Goal: Information Seeking & Learning: Learn about a topic

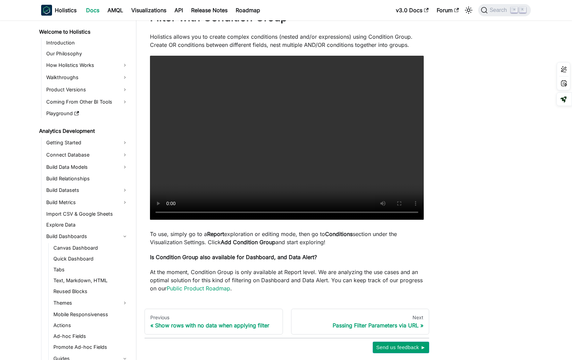
scroll to position [166, 0]
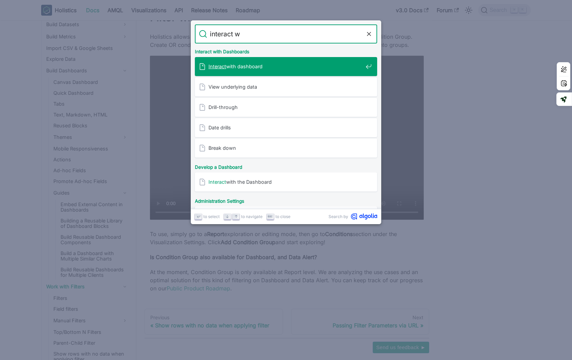
type input "interact wi"
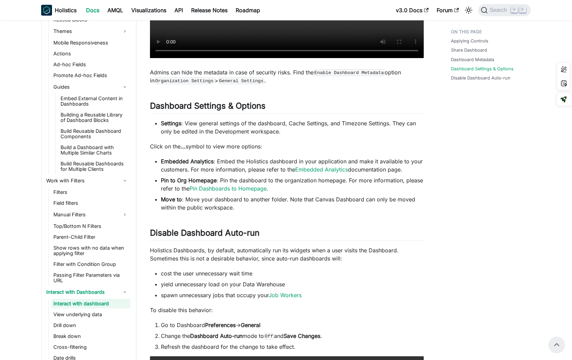
scroll to position [666, 0]
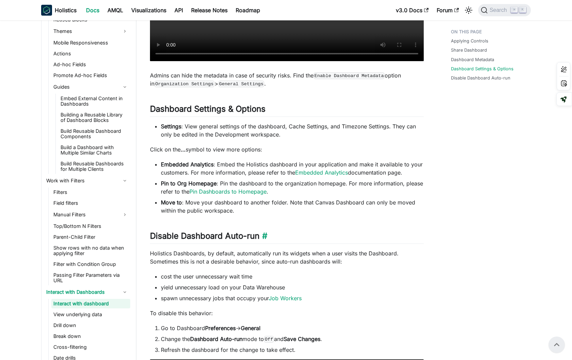
click at [381, 234] on h2 "Disable Dashboard Auto-run ​" at bounding box center [287, 237] width 274 height 13
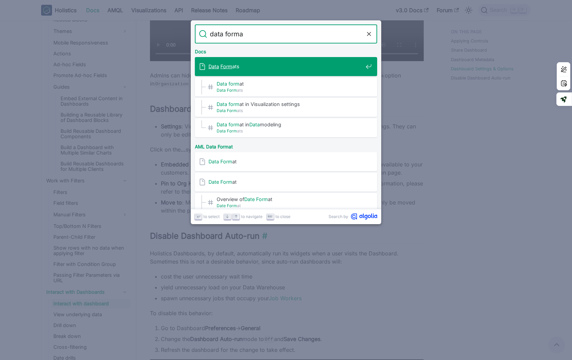
type input "data format"
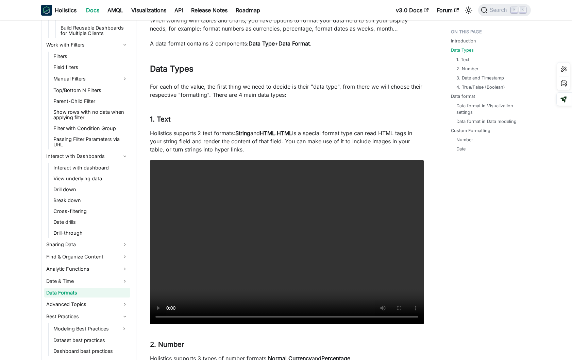
scroll to position [88, 0]
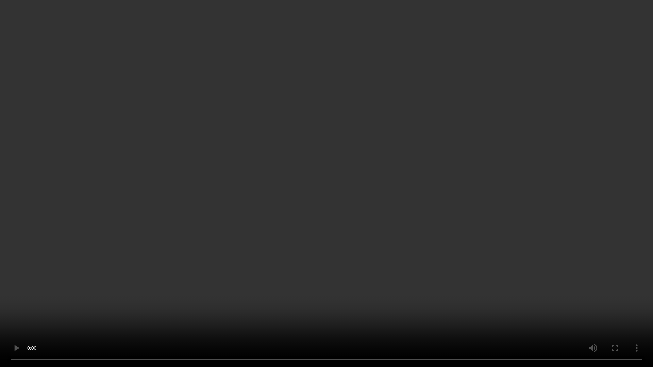
click at [541, 190] on video "Your browser does not support embedding video, but you can download it ." at bounding box center [326, 183] width 653 height 367
click at [308, 127] on video "Your browser does not support embedding video, but you can download it ." at bounding box center [326, 183] width 653 height 367
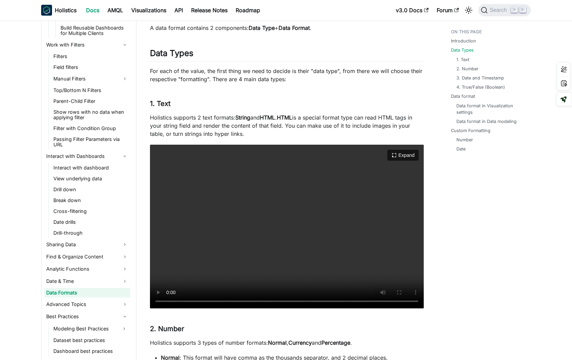
click at [284, 196] on video "Your browser does not support embedding video, but you can download it ." at bounding box center [287, 227] width 274 height 164
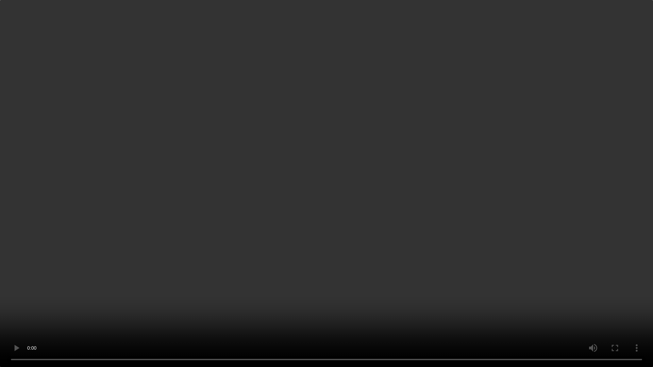
click at [314, 261] on video "Your browser does not support embedding video, but you can download it ." at bounding box center [326, 183] width 653 height 367
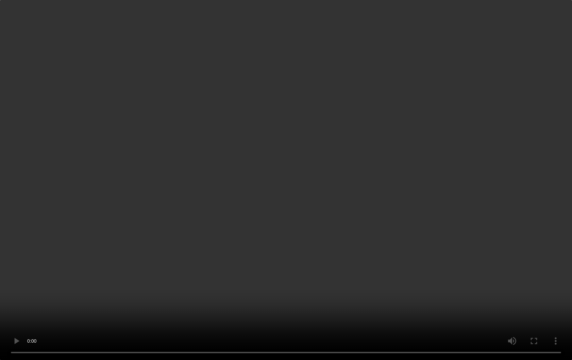
scroll to position [128, 0]
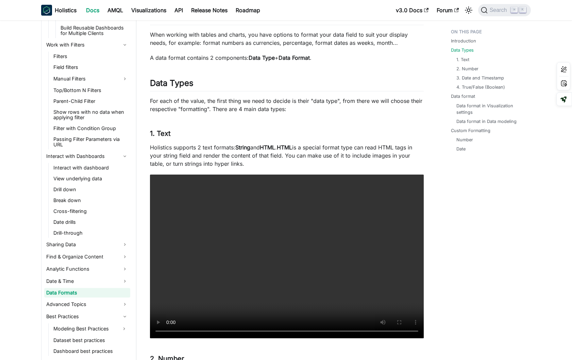
scroll to position [56, 0]
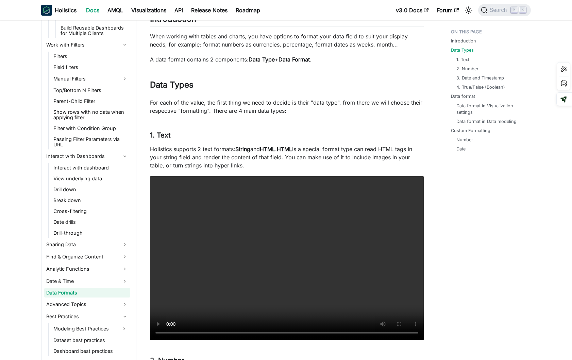
click at [301, 167] on p "Holistics supports 2 text formats: String and HTML . HTML is a special format t…" at bounding box center [287, 157] width 274 height 24
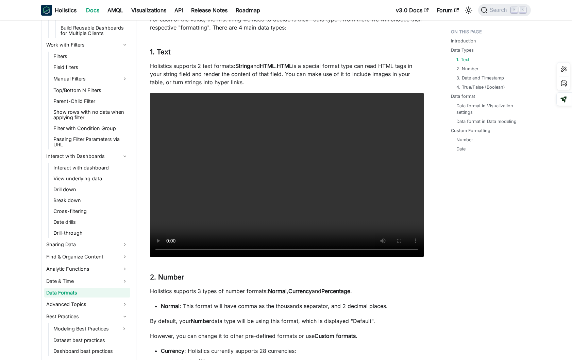
scroll to position [141, 0]
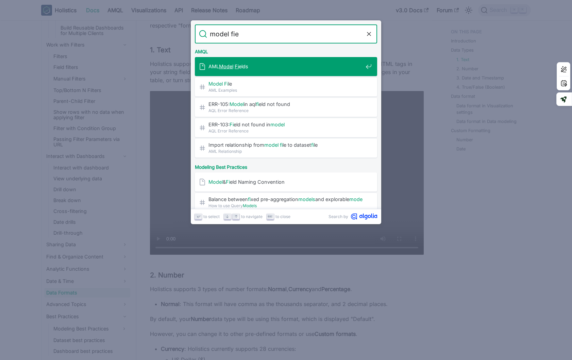
type input "model fiel"
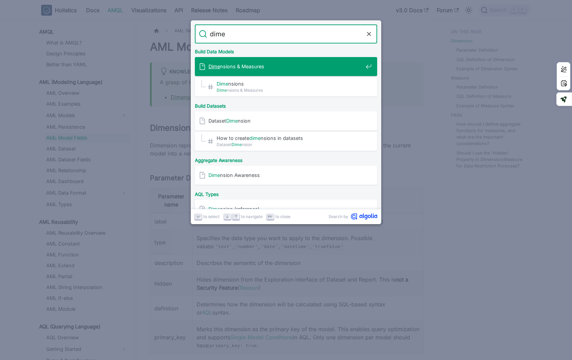
type input "dimen"
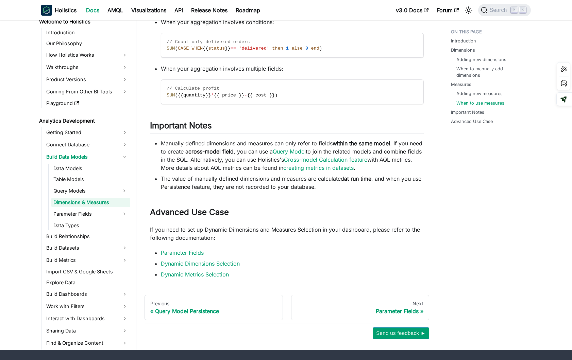
scroll to position [1965, 0]
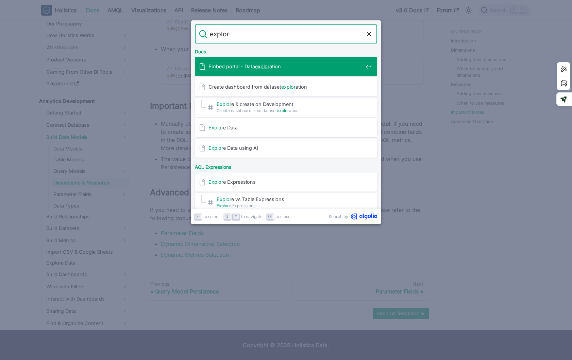
type input "explore"
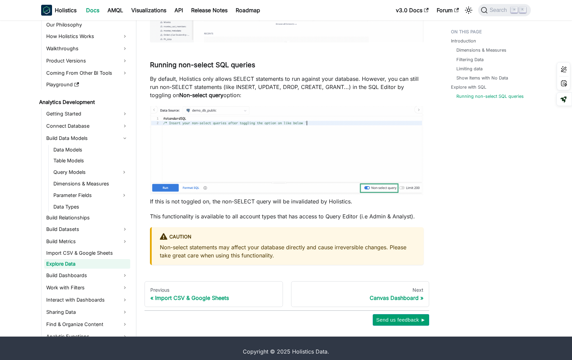
scroll to position [2430, 0]
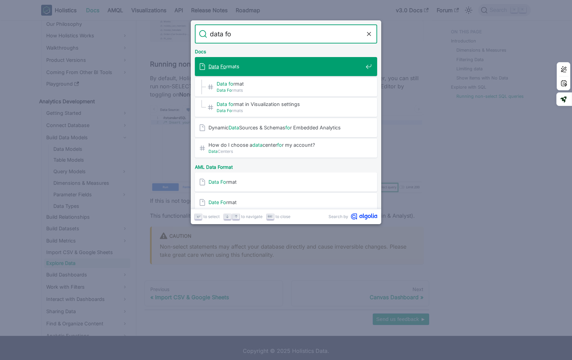
type input "data for"
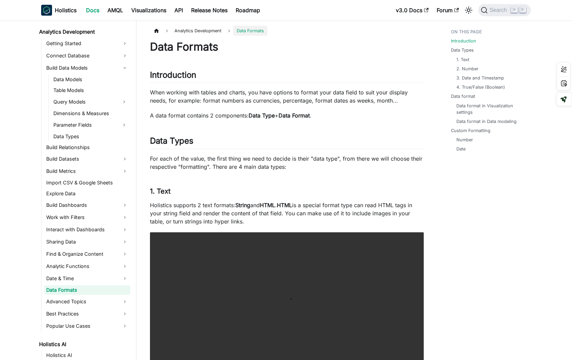
scroll to position [102, 0]
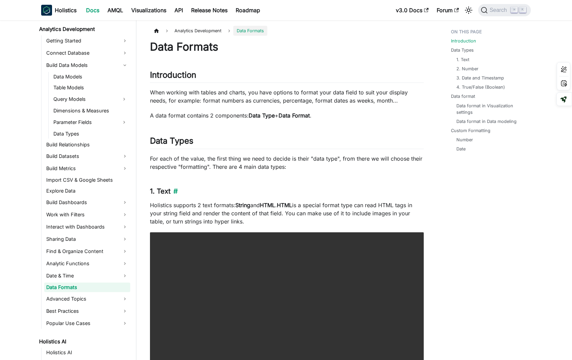
click at [373, 192] on h3 "1. Text ​" at bounding box center [287, 191] width 274 height 8
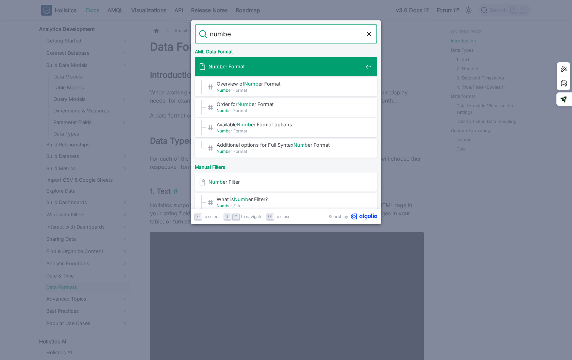
type input "number"
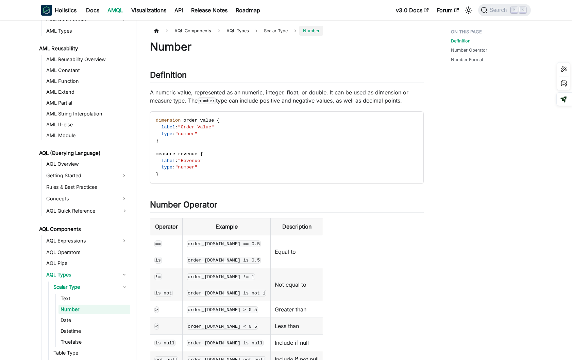
scroll to position [196, 0]
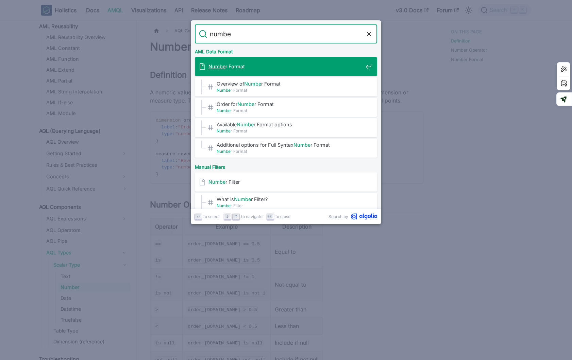
type input "numb"
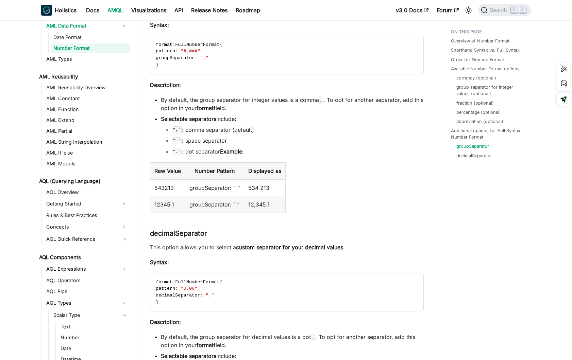
scroll to position [1955, 0]
click at [362, 204] on table "Raw Value Number Pattern Displayed as 543213 groupSeparator: “ “ 534 213 12345,…" at bounding box center [287, 186] width 274 height 51
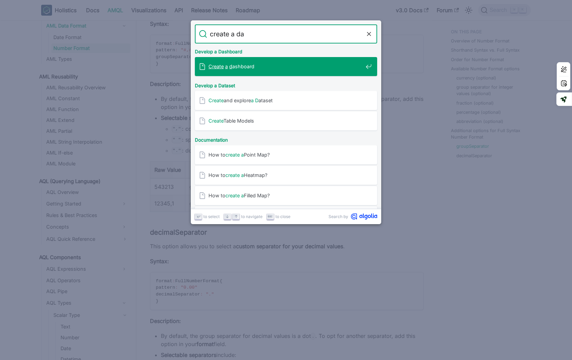
type input "create a das"
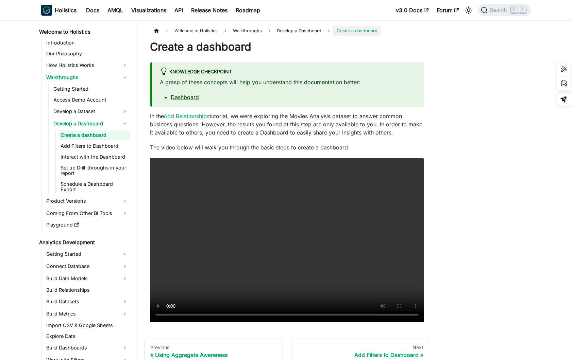
click at [512, 143] on div "Welcome to Holistics Walkthroughs Develop a Dashboard Create a dashboard Create…" at bounding box center [336, 204] width 401 height 357
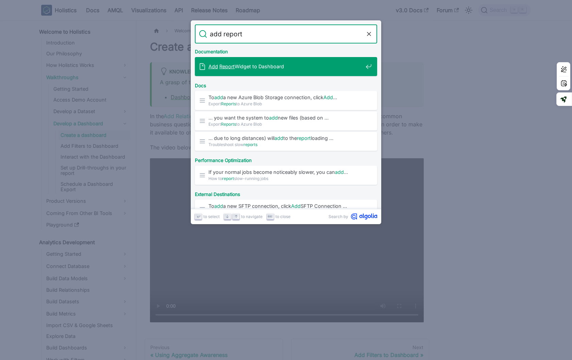
type input "add report w"
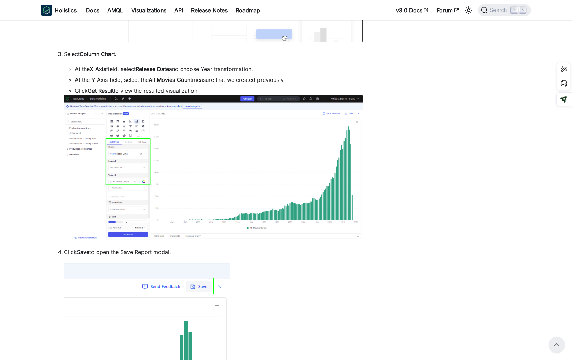
scroll to position [636, 0]
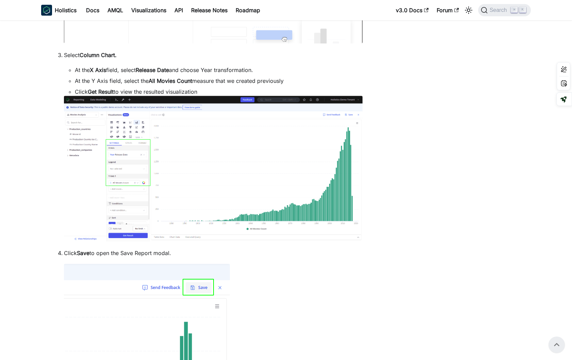
click at [386, 234] on div "Add Report Widget to Dashboard Knowledge Checkpoint A grasp of these concepts w…" at bounding box center [263, 52] width 449 height 1324
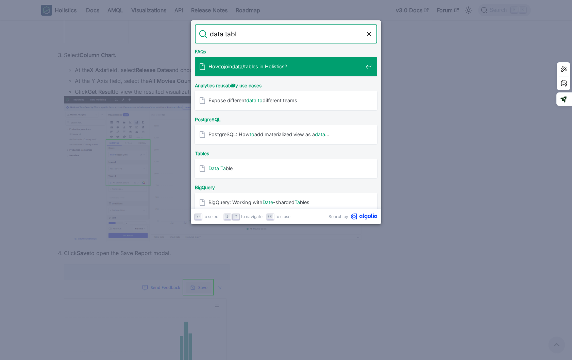
type input "data table"
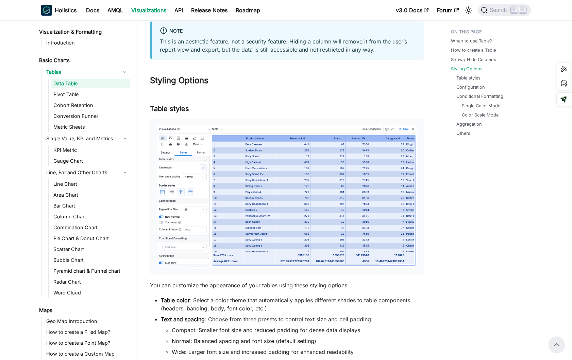
scroll to position [856, 0]
click at [461, 229] on div "When to use Table? How to create a Table Show / Hide Columns Styling Options Ta…" at bounding box center [487, 266] width 100 height 2192
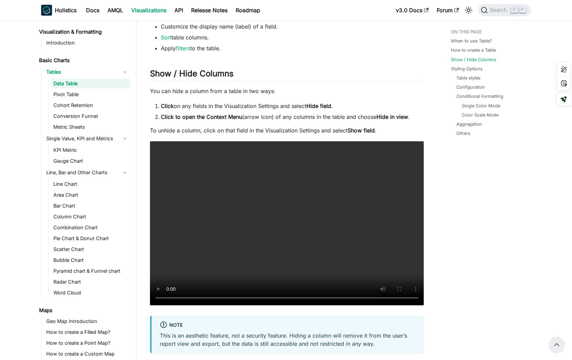
scroll to position [558, 0]
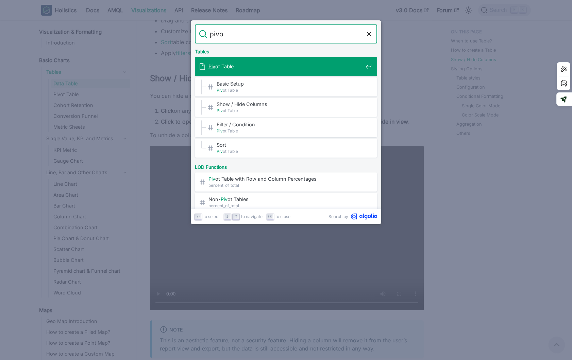
type input "pivot"
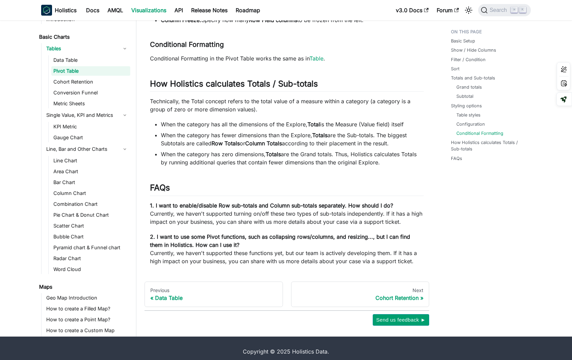
scroll to position [2261, 0]
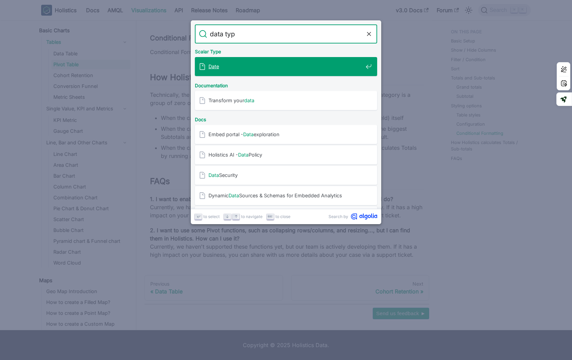
type input "data type"
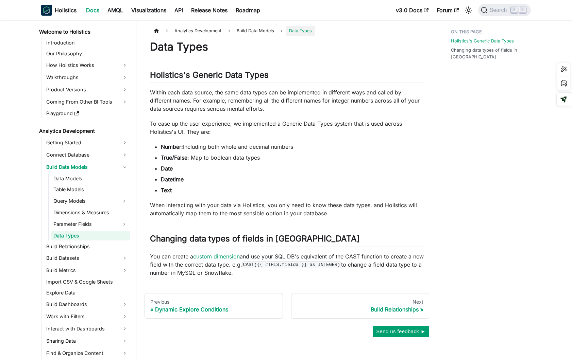
click at [440, 211] on div "Holistics's Generic Data Types Changing data types of fields in Holistics" at bounding box center [487, 182] width 100 height 312
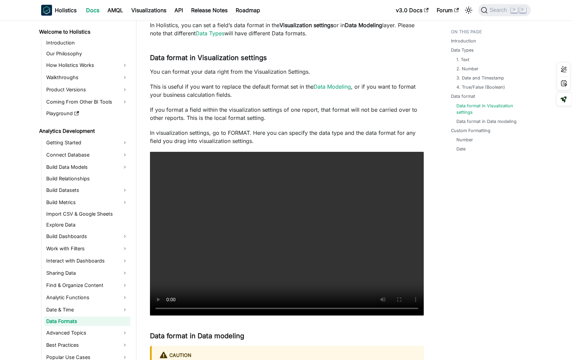
scroll to position [899, 0]
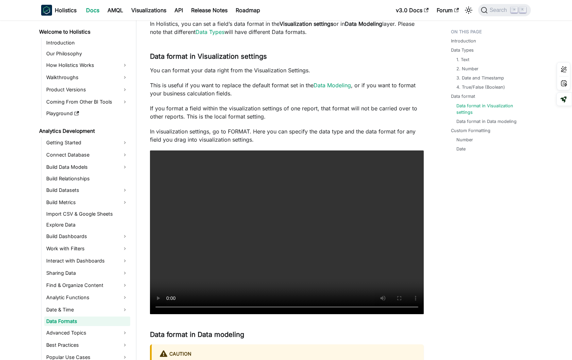
click at [487, 222] on div "Introduction Data Types 1. Text 2. Number 3. Date and Timestamp 4. True/False (…" at bounding box center [487, 249] width 100 height 2245
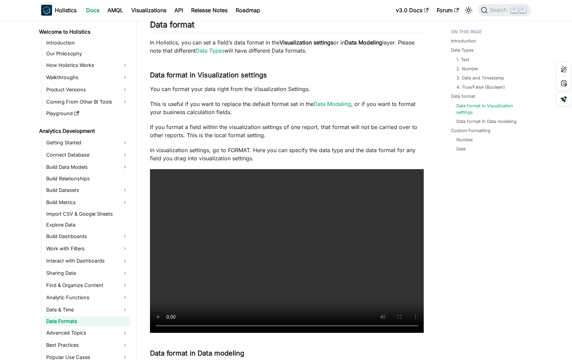
scroll to position [888, 0]
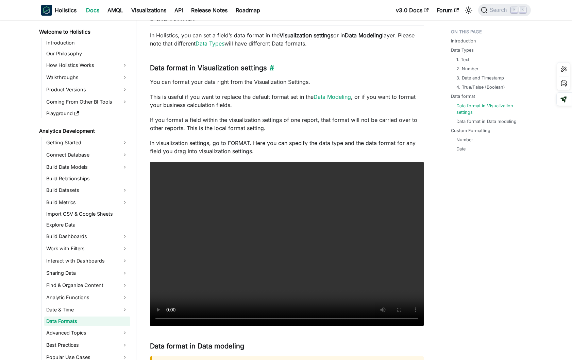
click at [267, 70] on link "​" at bounding box center [270, 68] width 7 height 8
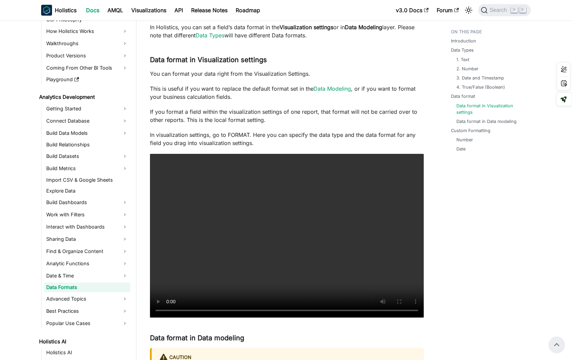
scroll to position [892, 0]
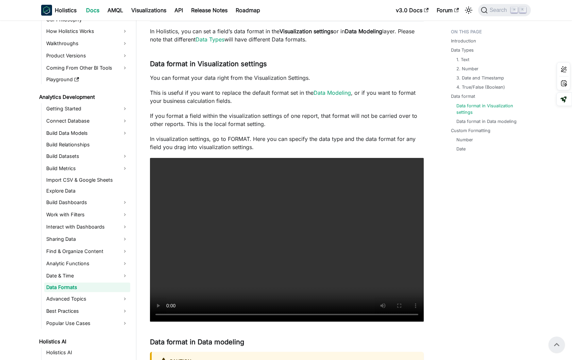
click at [299, 104] on p "This is useful if you want to replace the default format set in the Data Modeli…" at bounding box center [287, 97] width 274 height 16
click at [502, 248] on div "Introduction Data Types 1. Text 2. Number 3. Date and Timestamp 4. True/False (…" at bounding box center [487, 256] width 100 height 2245
click at [210, 62] on h3 "Data format in Visualization settings ​" at bounding box center [287, 64] width 274 height 8
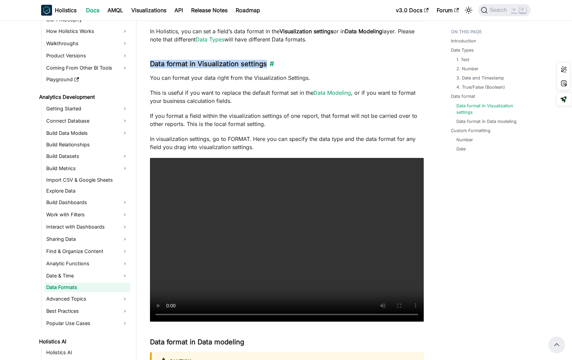
copy h3 "Data format in Visualization settings"
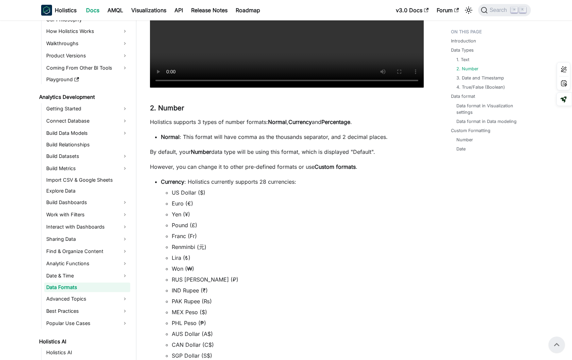
scroll to position [300, 0]
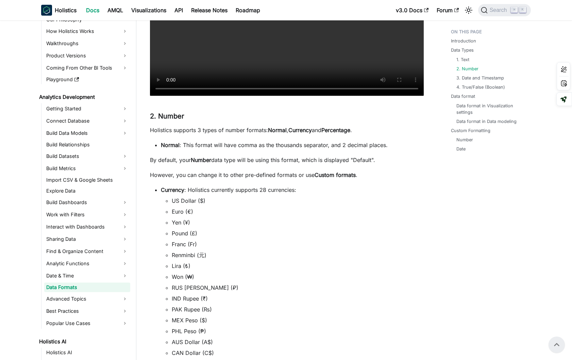
click at [253, 156] on p "By default, your Number data type will be using this format, which is displayed…" at bounding box center [287, 160] width 274 height 8
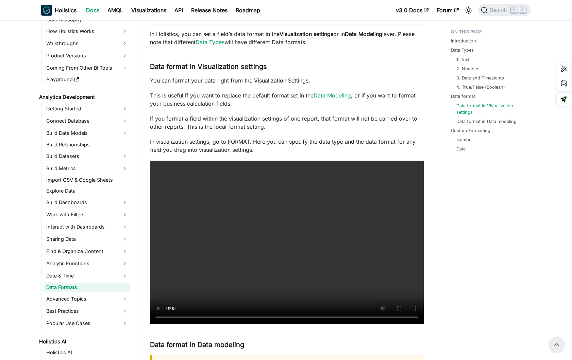
scroll to position [890, 0]
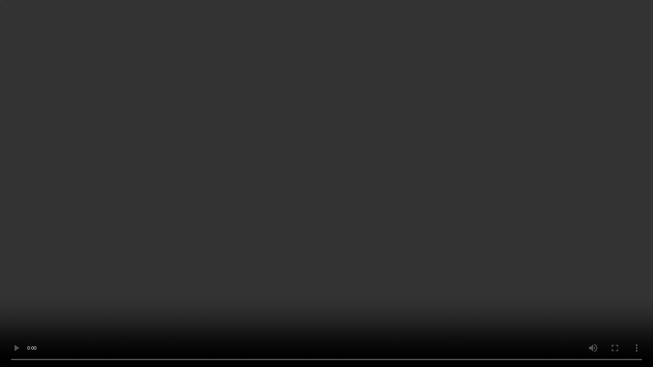
click at [427, 207] on video "Your browser does not support embedding video, but you can download it ." at bounding box center [326, 183] width 653 height 367
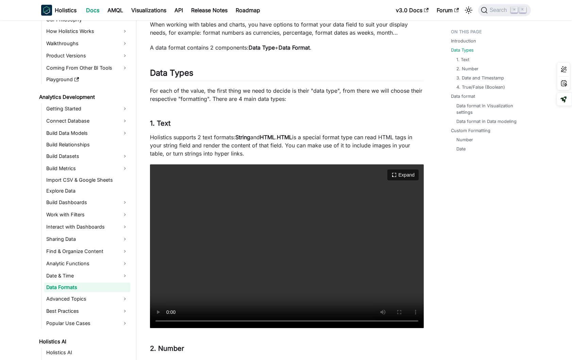
scroll to position [66, 0]
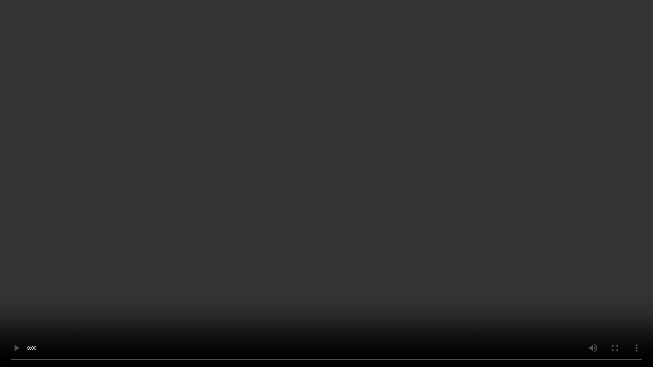
click at [362, 259] on video "Your browser does not support embedding video, but you can download it ." at bounding box center [326, 183] width 653 height 367
